Goal: Navigation & Orientation: Understand site structure

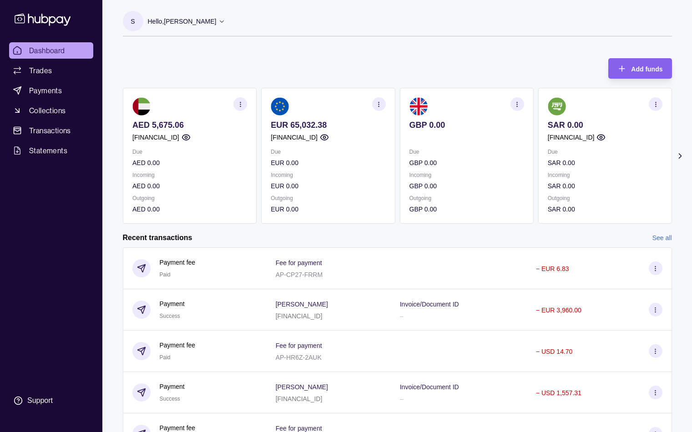
click at [54, 142] on ul "Dashboard Trades Payments Collections Transactions Statements" at bounding box center [51, 100] width 84 height 117
click at [56, 145] on link "Statements" at bounding box center [51, 150] width 84 height 16
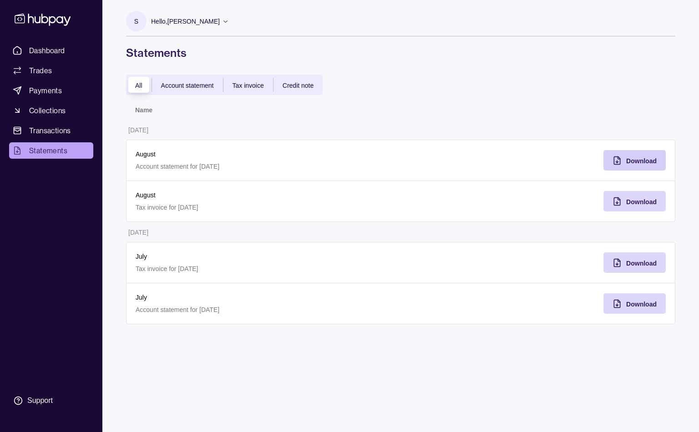
click at [630, 165] on div "Download" at bounding box center [641, 160] width 30 height 11
click at [188, 88] on span "Account statement" at bounding box center [187, 85] width 53 height 7
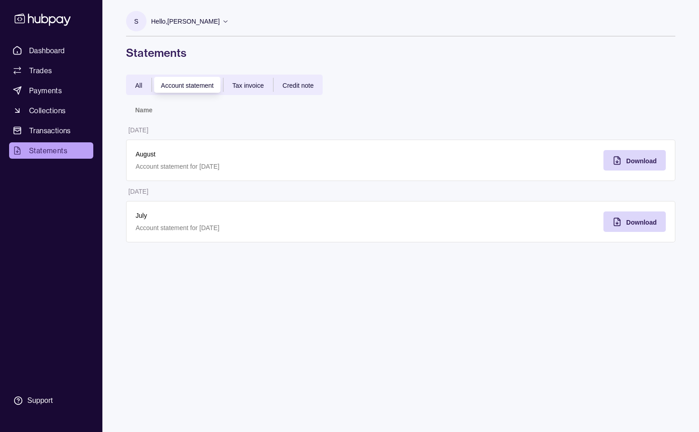
click at [140, 88] on span "All" at bounding box center [138, 85] width 7 height 7
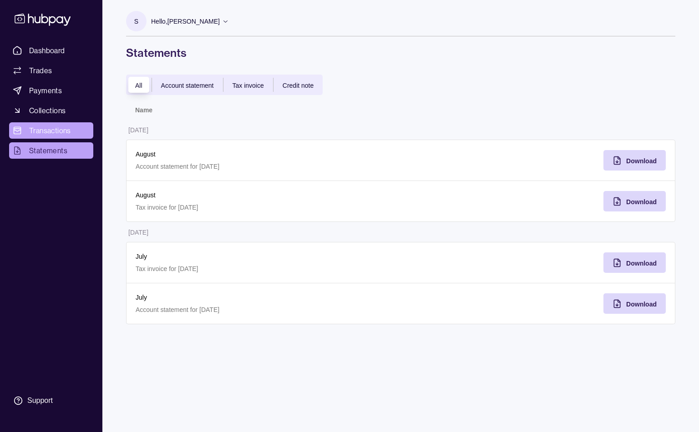
click at [52, 134] on span "Transactions" at bounding box center [50, 130] width 42 height 11
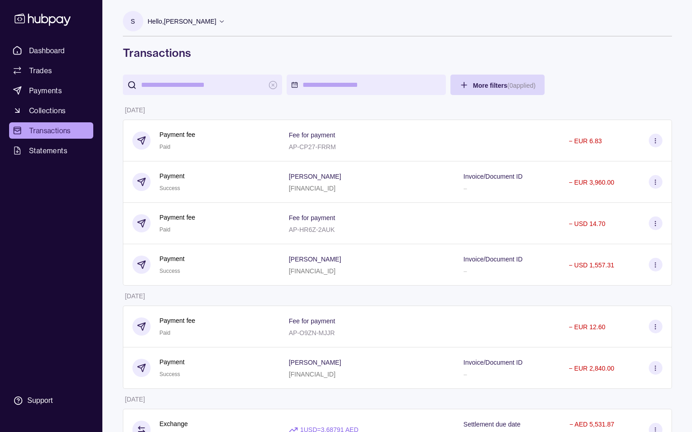
click at [39, 111] on span "Collections" at bounding box center [47, 110] width 36 height 11
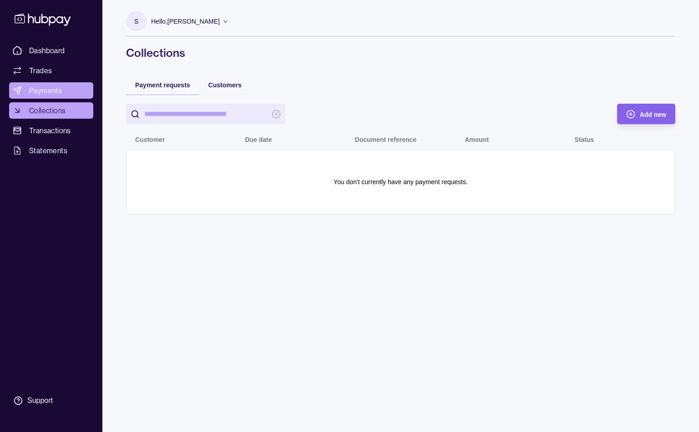
click at [40, 88] on span "Payments" at bounding box center [45, 90] width 33 height 11
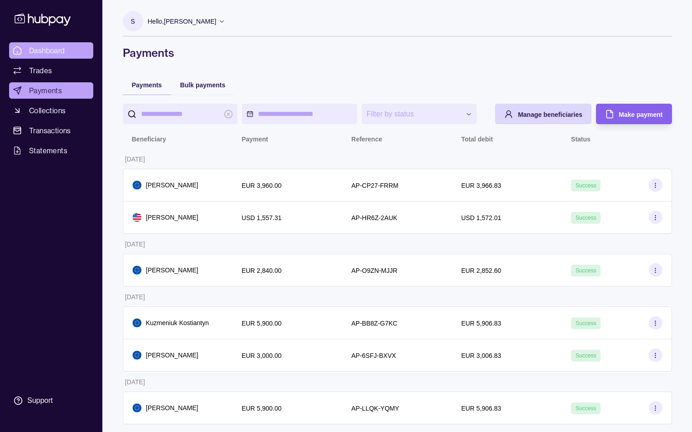
click at [41, 51] on span "Dashboard" at bounding box center [47, 50] width 36 height 11
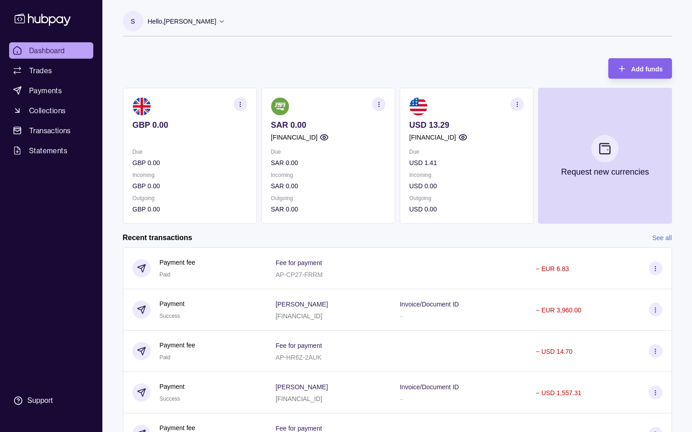
click at [197, 176] on section "GBP 0.00 Due GBP 0.00 Incoming GBP 0.00 Outgoing GBP 0.00" at bounding box center [190, 156] width 134 height 136
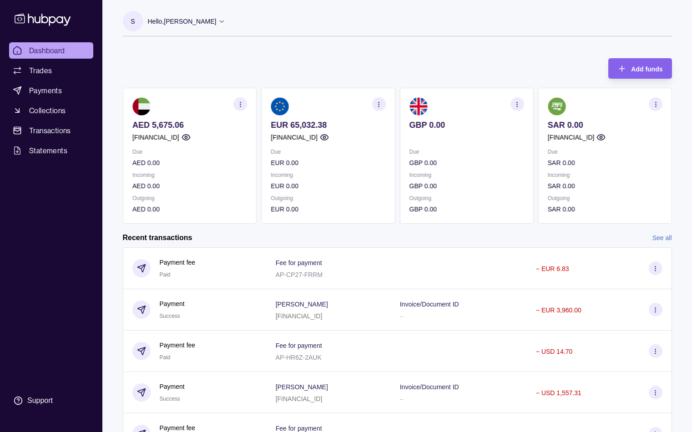
click at [551, 186] on div "AED 5,675.06 [FINANCIAL_ID] Due AED 0.00 Incoming AED 0.00 Outgoing AED 0.00 EU…" at bounding box center [397, 156] width 549 height 136
